Goal: Information Seeking & Learning: Learn about a topic

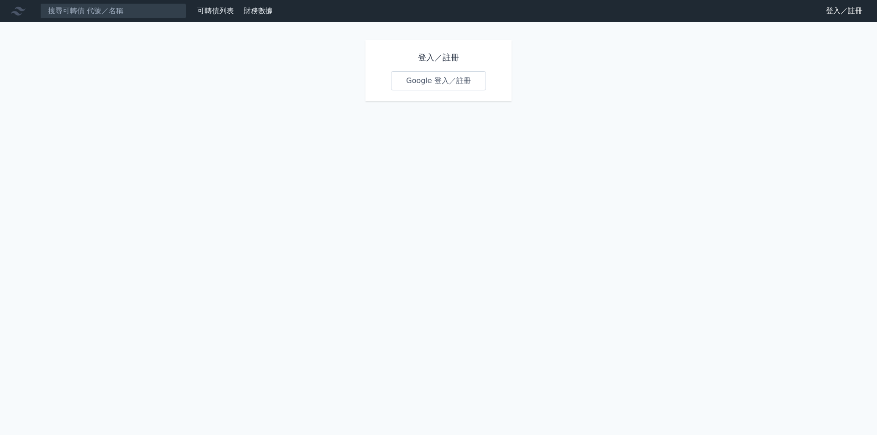
click at [441, 82] on link "Google 登入／註冊" at bounding box center [438, 80] width 95 height 19
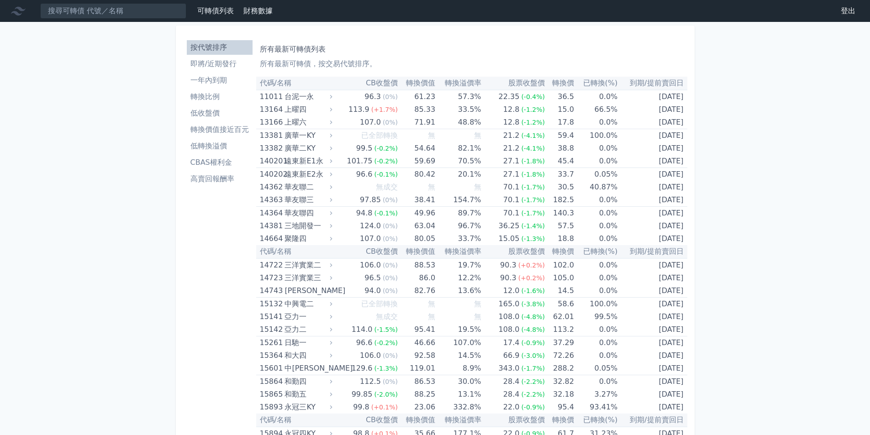
click at [210, 115] on li "低收盤價" at bounding box center [220, 113] width 66 height 11
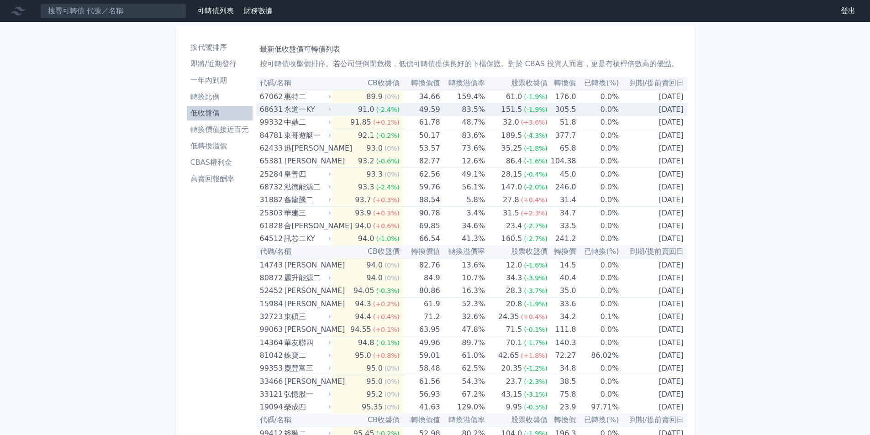
click at [325, 110] on div "永道一KY" at bounding box center [306, 109] width 45 height 13
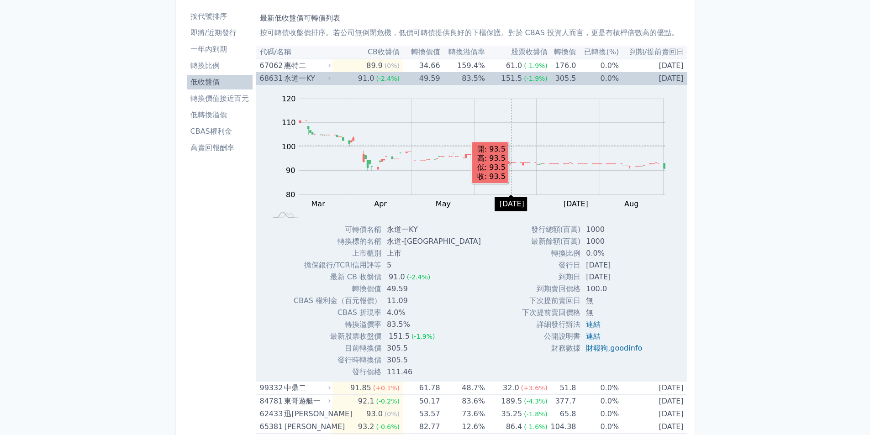
scroll to position [46, 0]
